Goal: Information Seeking & Learning: Learn about a topic

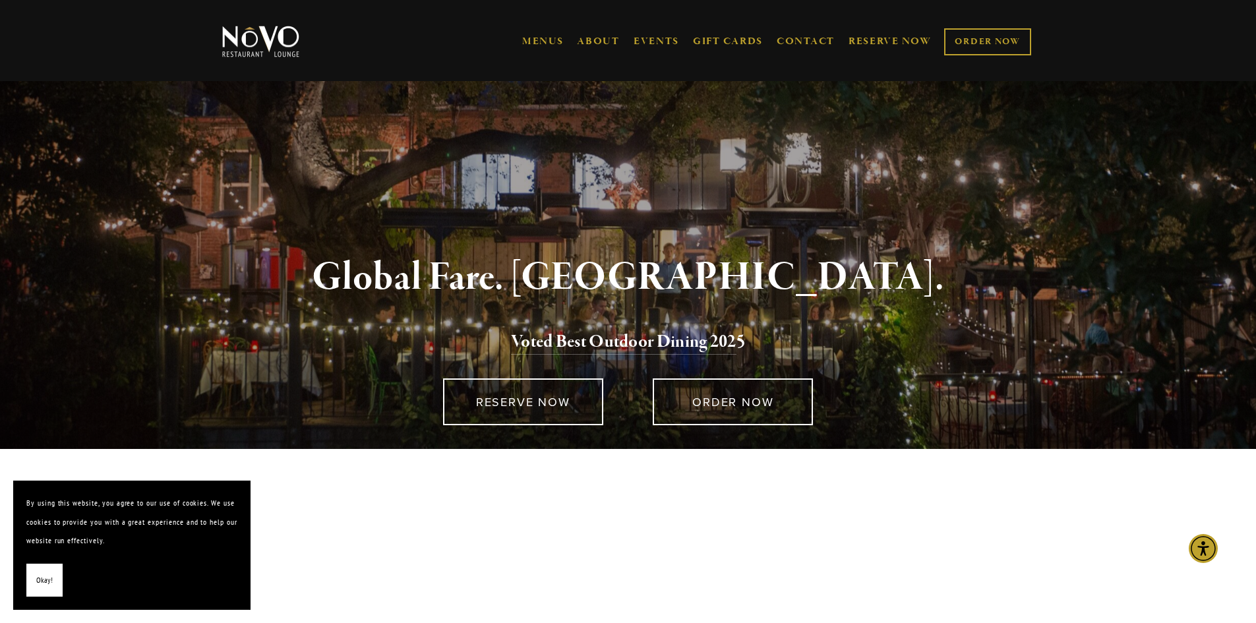
scroll to position [198, 0]
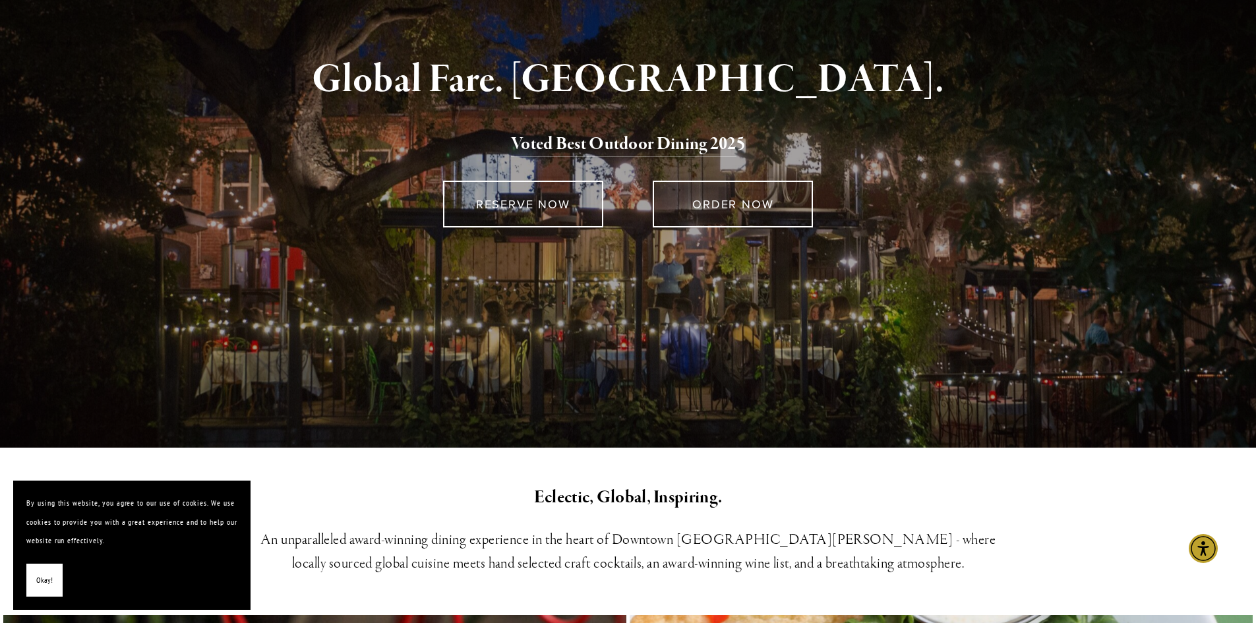
click at [49, 575] on span "Okay!" at bounding box center [44, 580] width 16 height 19
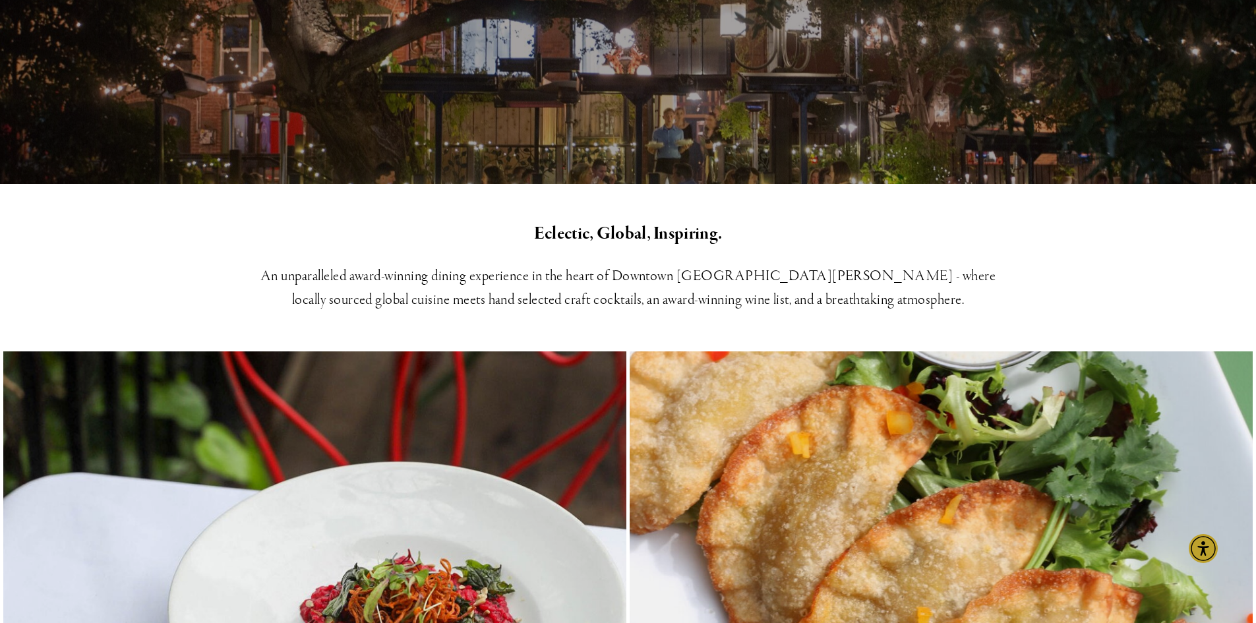
scroll to position [0, 0]
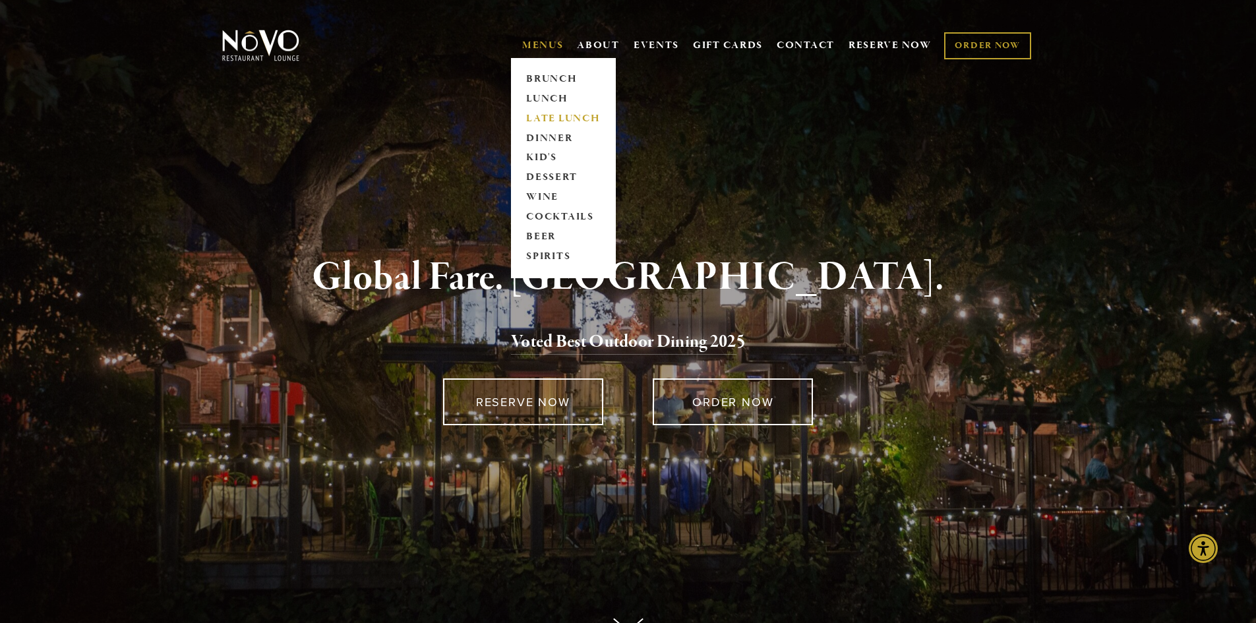
click at [574, 118] on link "LATE LUNCH" at bounding box center [563, 119] width 82 height 20
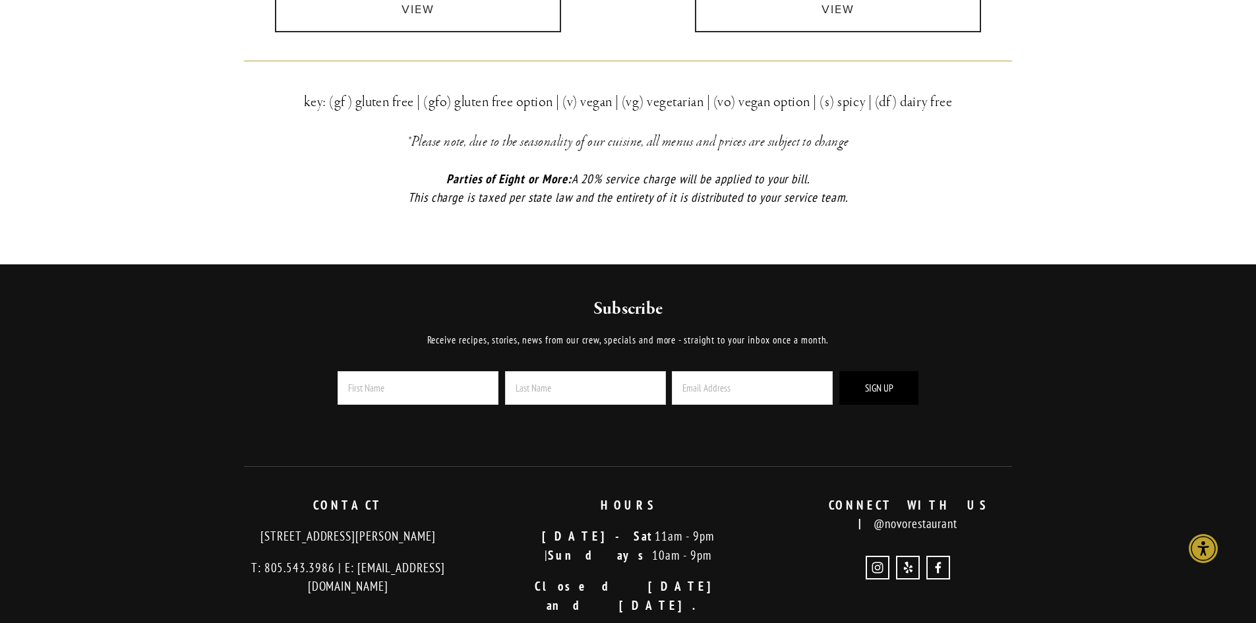
scroll to position [210, 0]
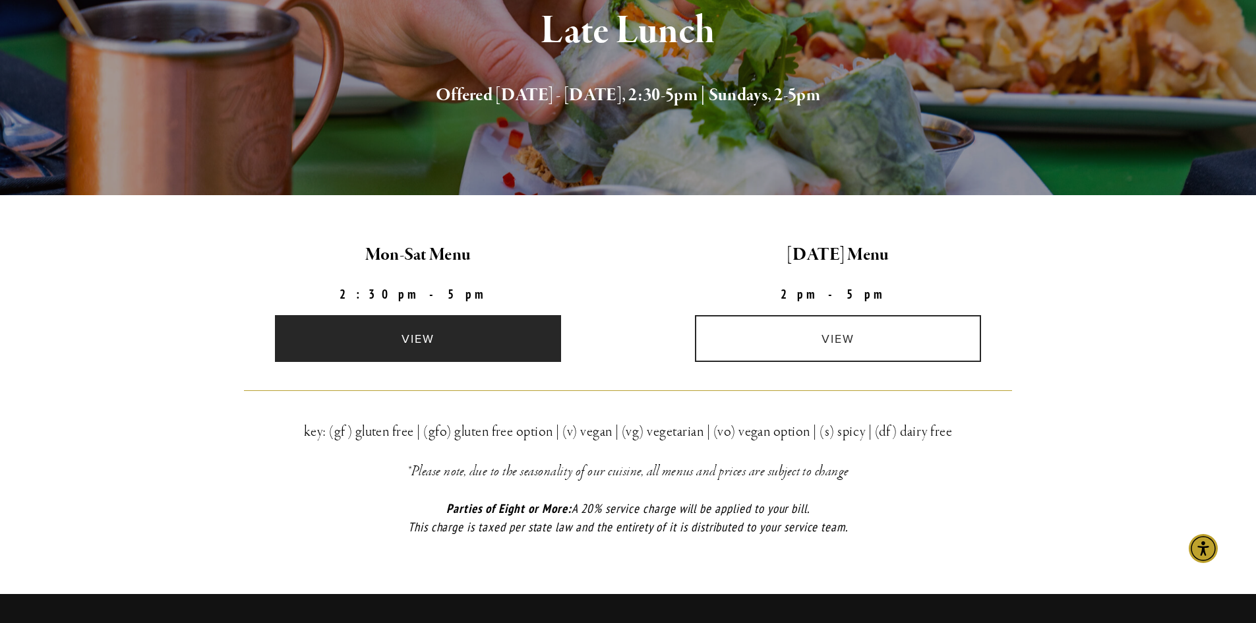
click at [416, 343] on link "view" at bounding box center [418, 338] width 286 height 47
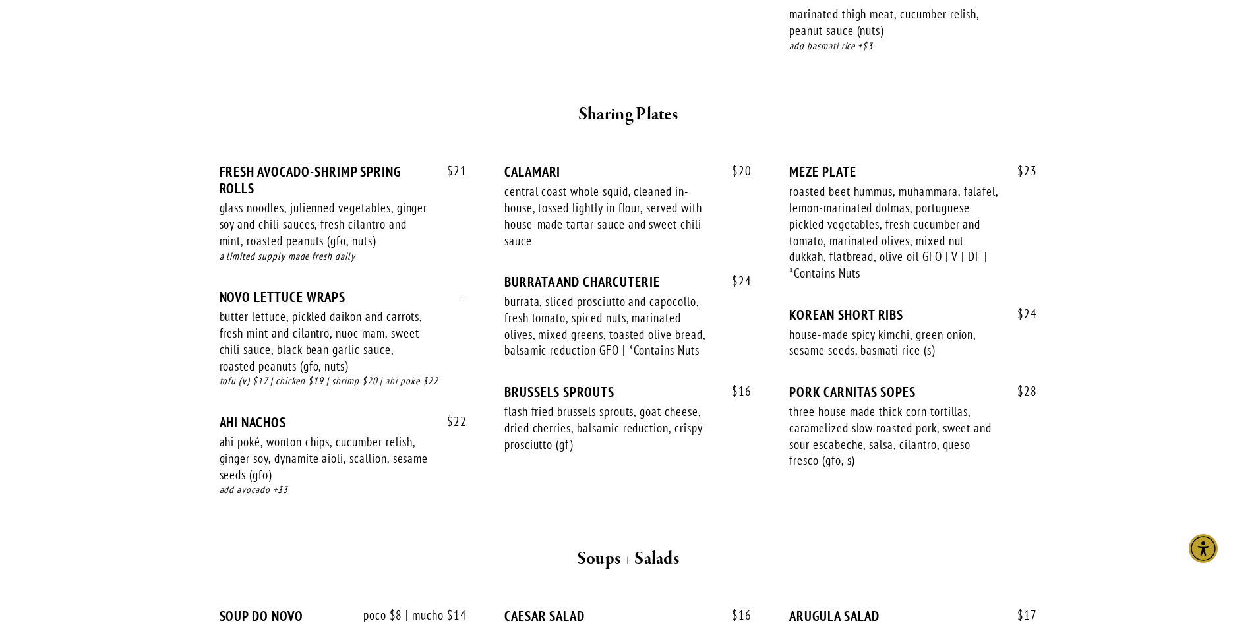
scroll to position [527, 0]
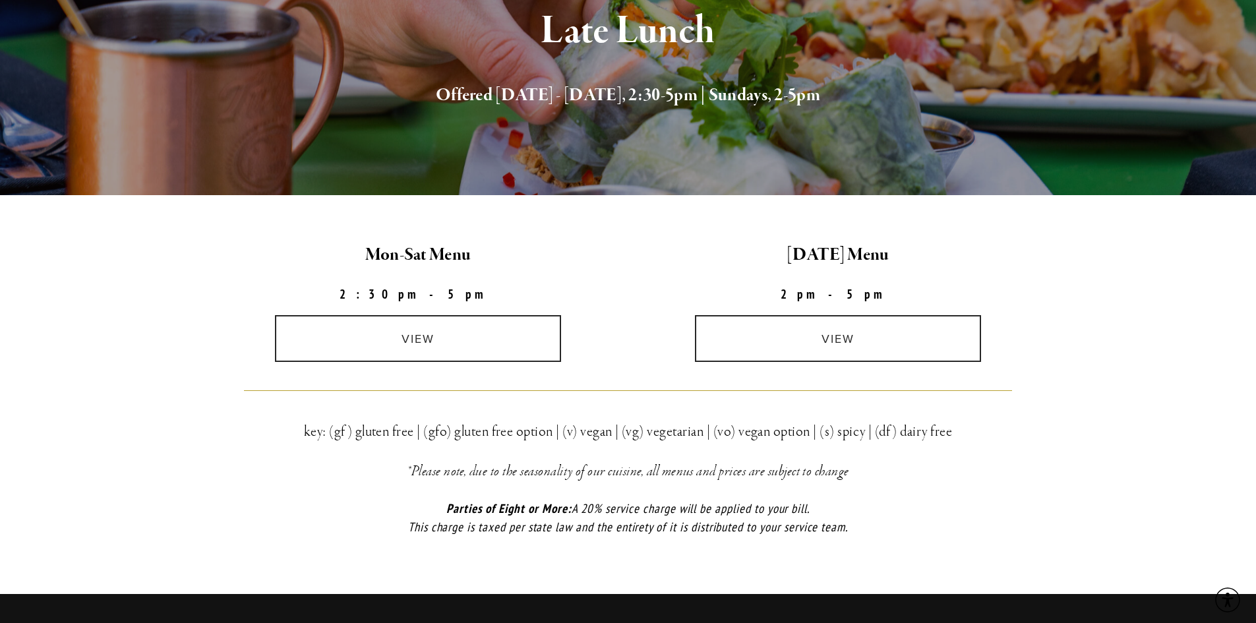
scroll to position [210, 0]
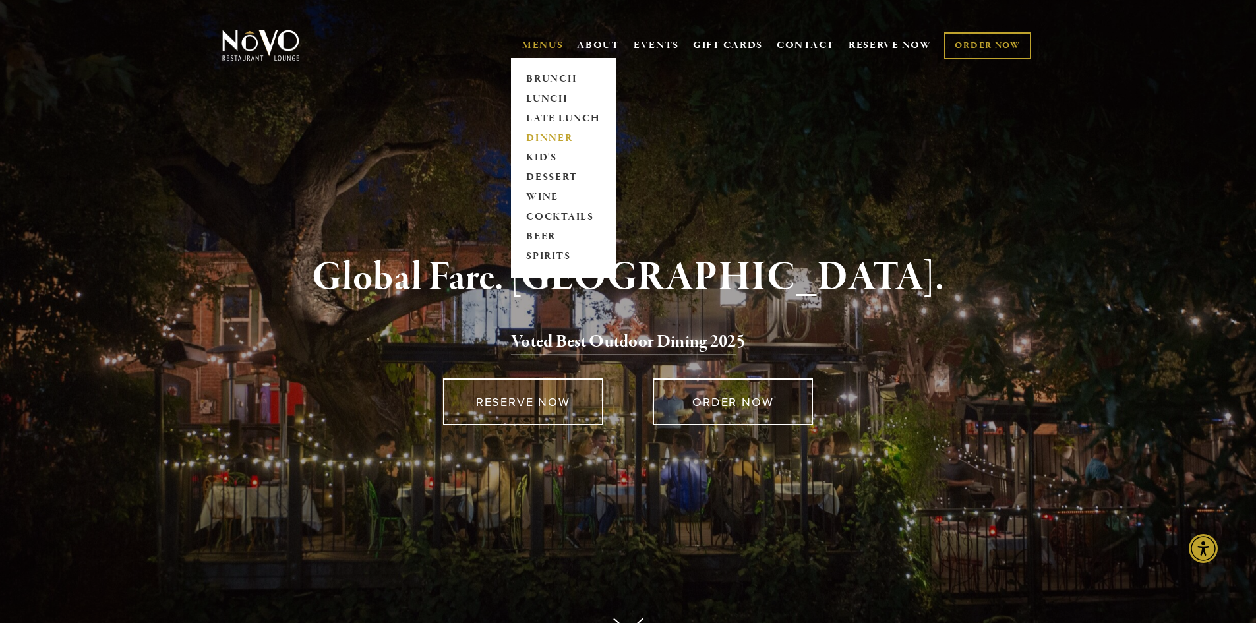
click at [540, 134] on link "DINNER" at bounding box center [563, 139] width 82 height 20
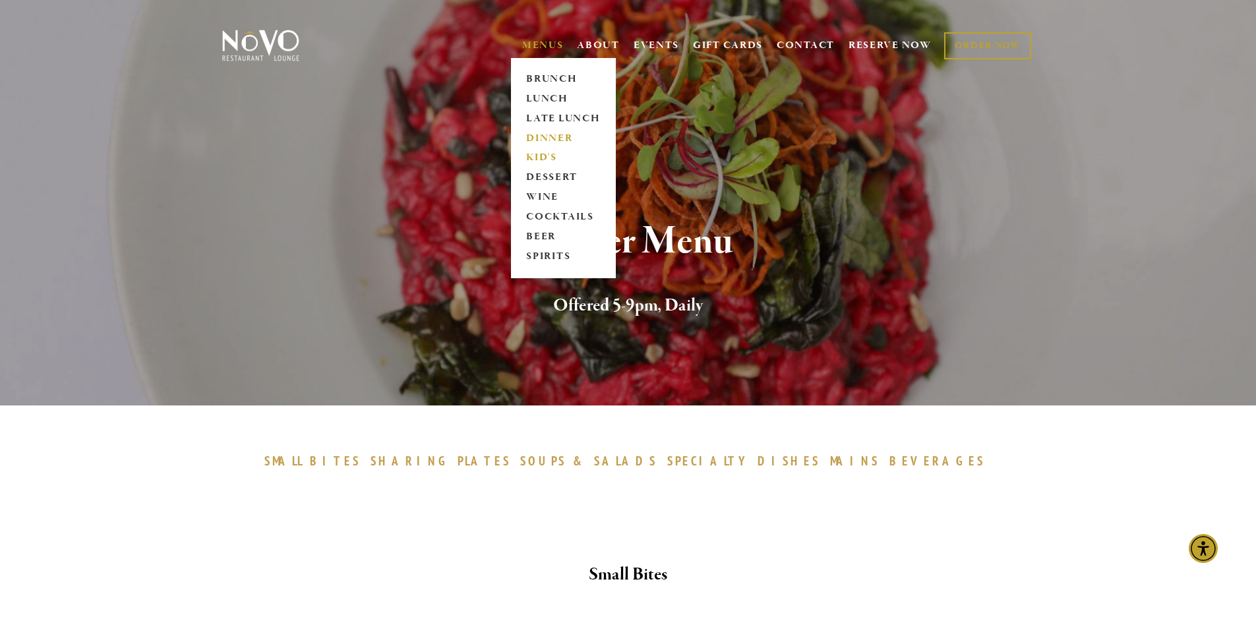
click at [545, 154] on link "KID'S" at bounding box center [563, 158] width 82 height 20
